Goal: Navigation & Orientation: Find specific page/section

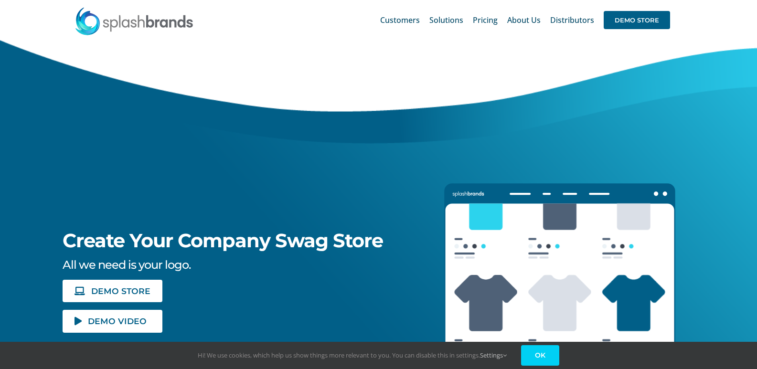
click at [552, 357] on link "OK" at bounding box center [540, 356] width 38 height 21
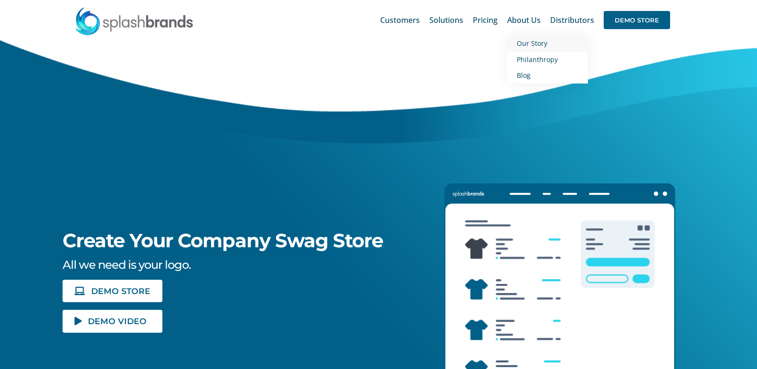
click at [526, 42] on span "Our Story" at bounding box center [532, 43] width 31 height 9
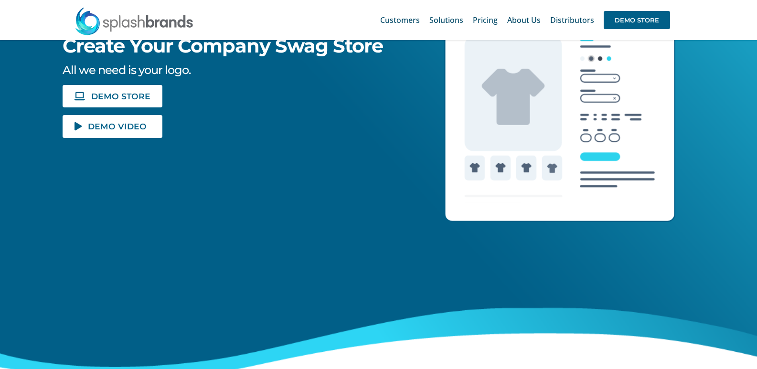
scroll to position [100, 0]
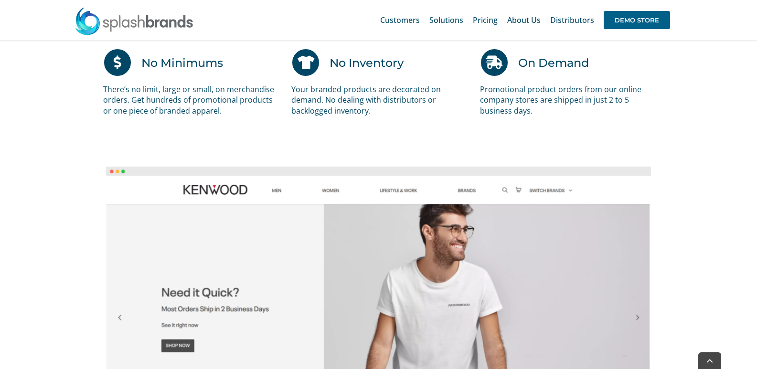
scroll to position [674, 0]
